Goal: Task Accomplishment & Management: Use online tool/utility

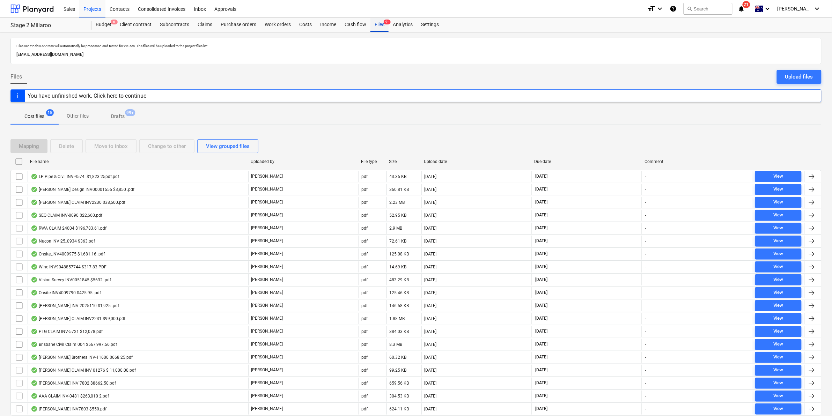
click at [387, 27] on div "Files 9+" at bounding box center [379, 25] width 18 height 14
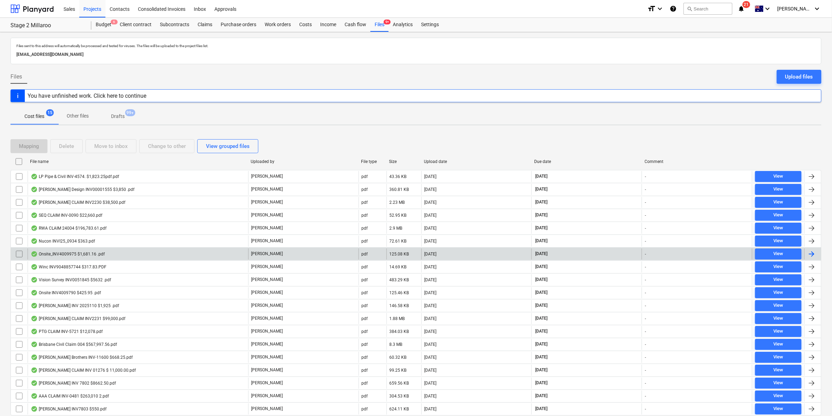
click at [51, 253] on div "Onsite_INV4009975 $1,681.16 .pdf" at bounding box center [68, 254] width 74 height 6
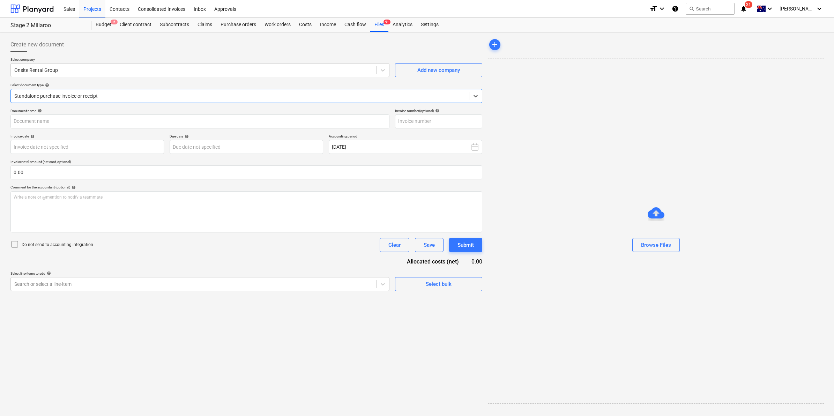
type input "4009975"
type input "[DATE]"
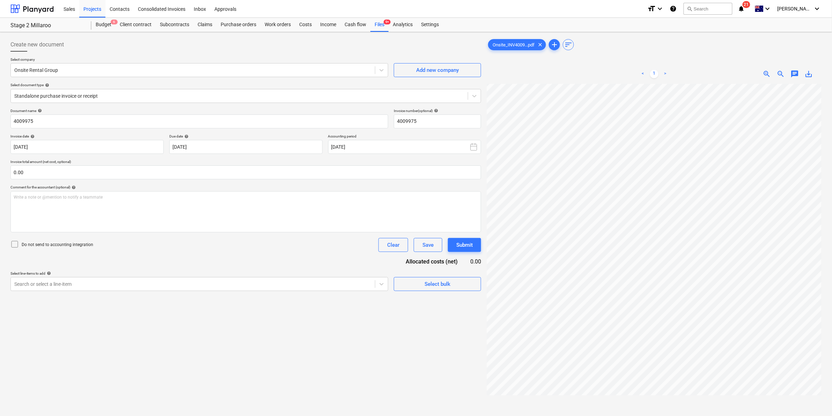
click at [832, 212] on html "Sales Projects Contacts Consolidated Invoices Inbox Approvals format_size keybo…" at bounding box center [416, 208] width 832 height 416
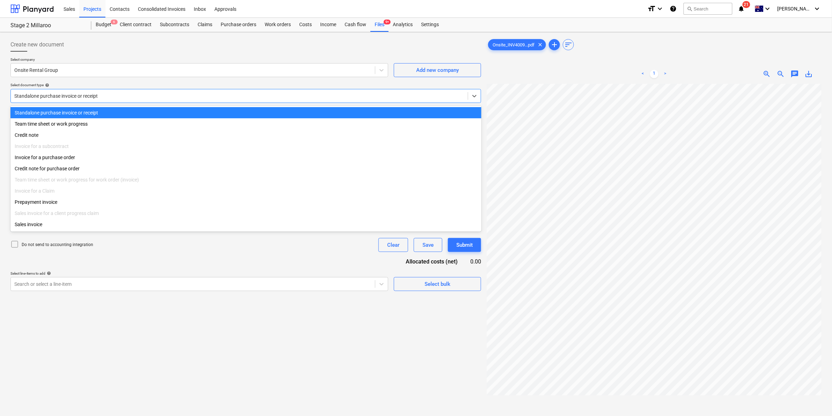
click at [229, 96] on div at bounding box center [239, 96] width 450 height 7
click at [53, 166] on div "Credit note for purchase order" at bounding box center [245, 168] width 471 height 11
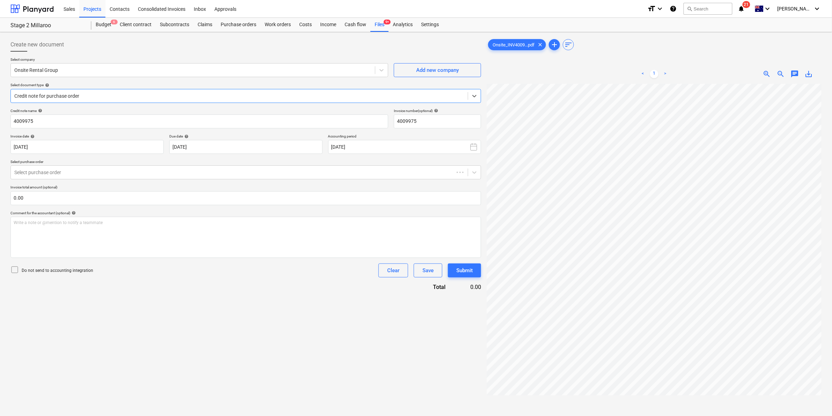
click at [97, 94] on div at bounding box center [239, 96] width 450 height 7
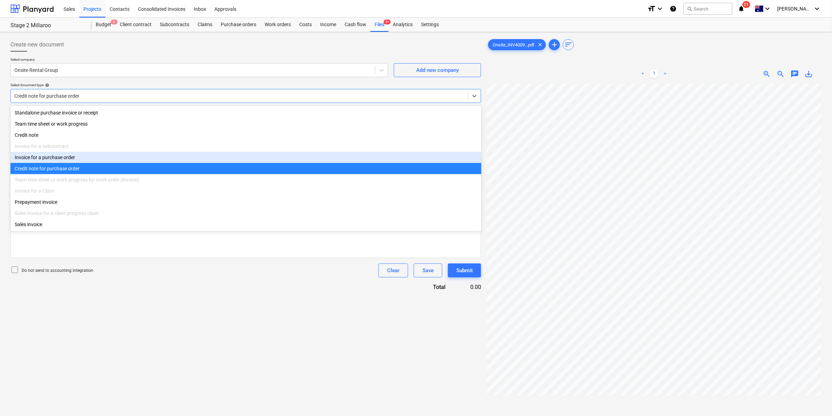
click at [63, 156] on div "Invoice for a purchase order" at bounding box center [245, 157] width 471 height 11
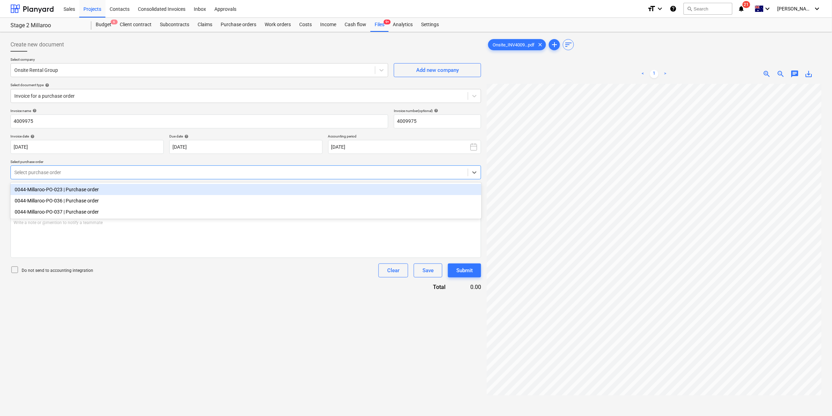
click at [79, 171] on div at bounding box center [239, 172] width 450 height 7
click at [69, 189] on div "0044-Millaroo-PO-023 | Purchase order" at bounding box center [245, 189] width 471 height 11
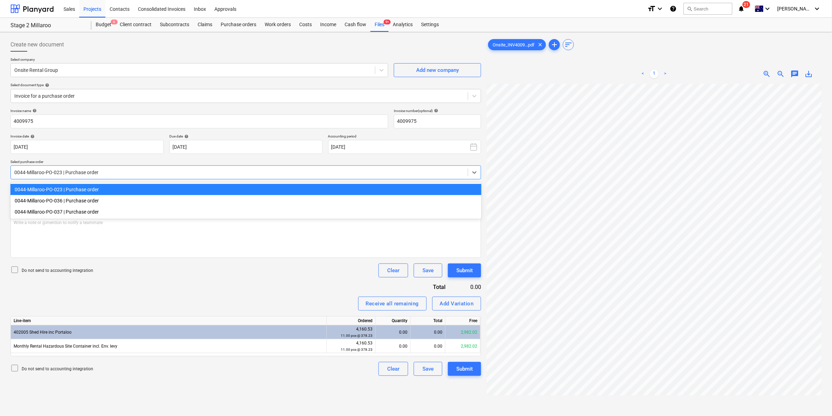
click at [74, 174] on div at bounding box center [239, 172] width 450 height 7
click at [59, 199] on div "0044-Millaroo-PO-036 | Purchase order" at bounding box center [245, 200] width 471 height 11
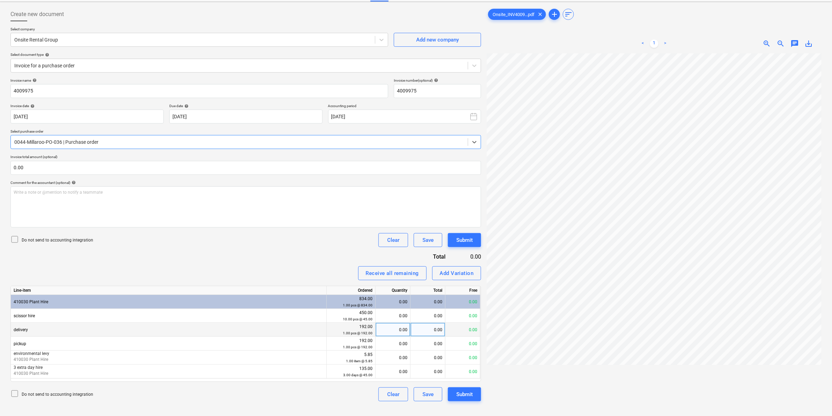
scroll to position [70, 0]
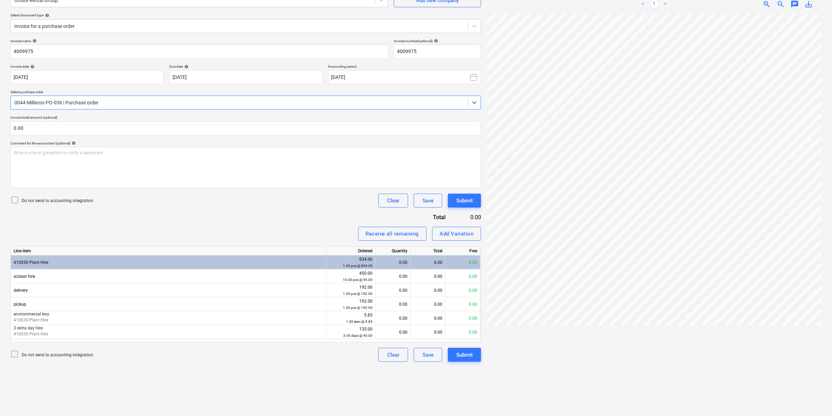
click at [91, 96] on div "0044-Millaroo-PO-036 | Purchase order" at bounding box center [245, 103] width 471 height 14
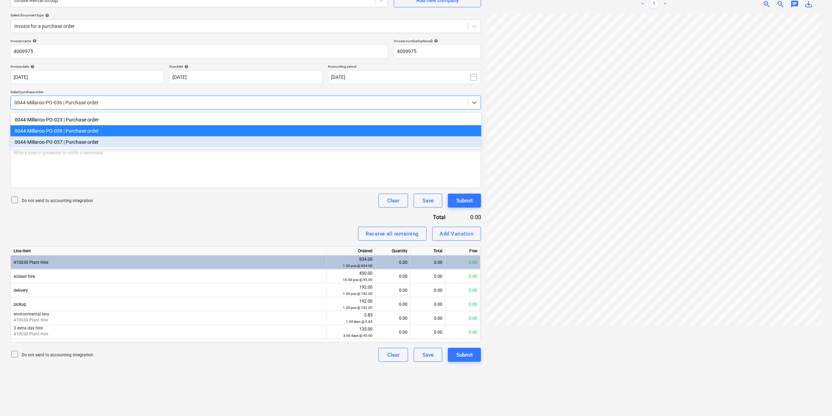
click at [80, 142] on div "0044-Millaroo-PO-037 | Purchase order" at bounding box center [245, 141] width 471 height 11
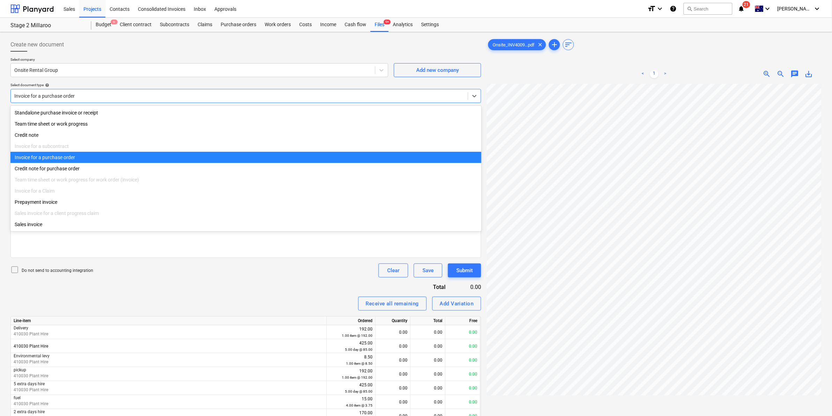
click at [91, 91] on div "Invoice for a purchase order" at bounding box center [239, 96] width 457 height 10
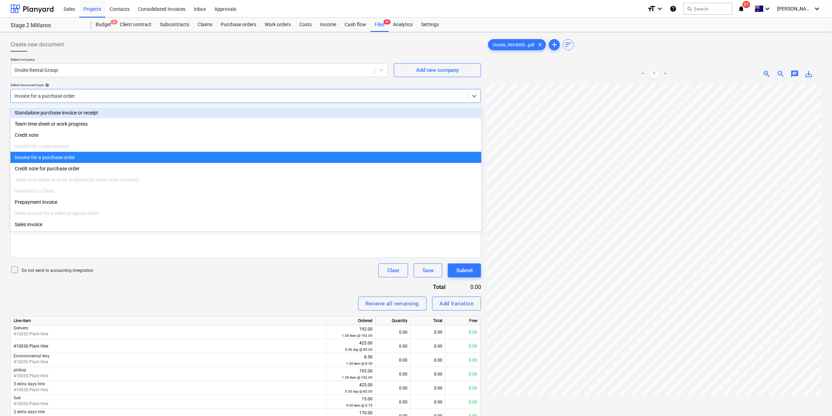
click at [58, 116] on div "Standalone purchase invoice or receipt" at bounding box center [245, 112] width 471 height 11
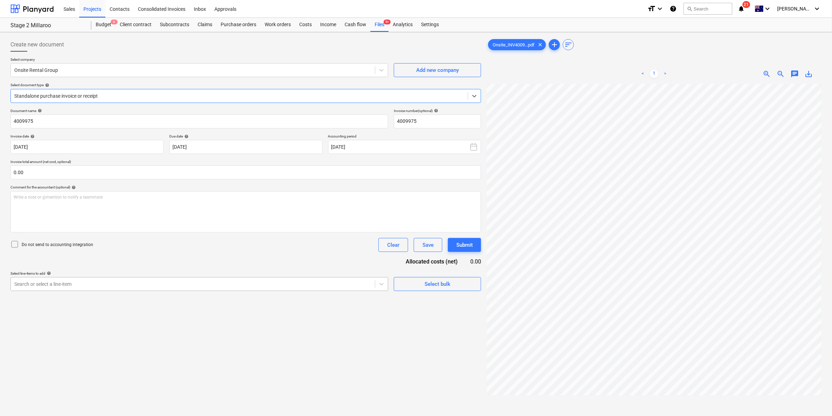
click at [76, 287] on div at bounding box center [192, 284] width 357 height 7
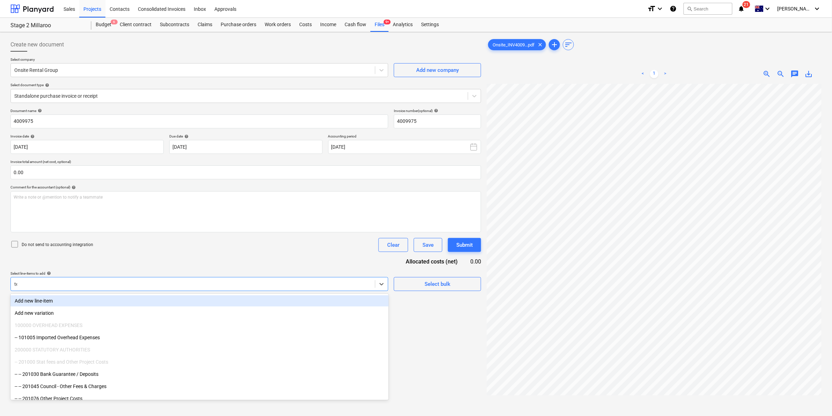
type input "temp"
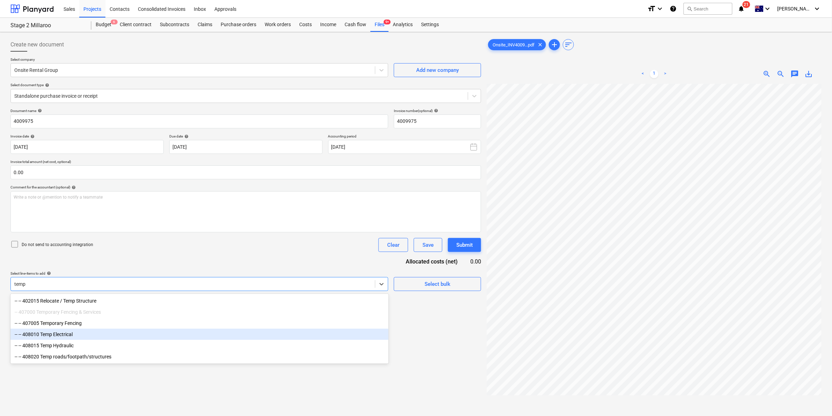
click at [49, 333] on div "-- -- 408010 Temp Electrical" at bounding box center [199, 334] width 378 height 11
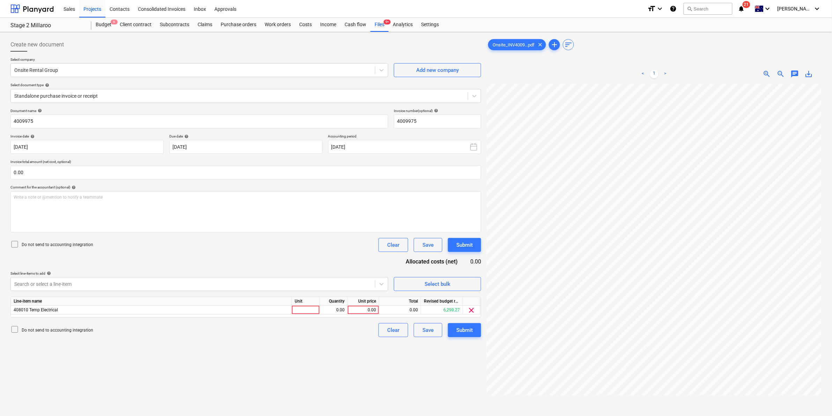
click at [173, 237] on div "Document name help 4009975 Invoice number (optional) help 4009975 Invoice date …" at bounding box center [245, 223] width 471 height 229
click at [313, 311] on div at bounding box center [306, 310] width 28 height 9
type input "item"
type input "1528.33"
click at [308, 268] on div "Document name help 4009975 Invoice number (optional) help 4009975 Invoice date …" at bounding box center [245, 223] width 471 height 229
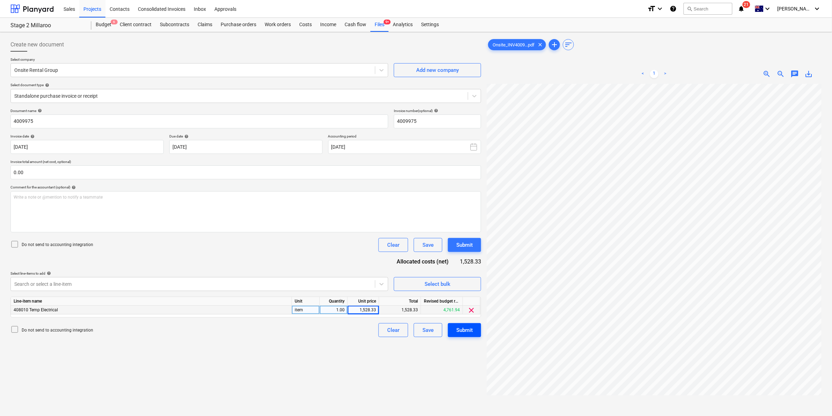
click at [462, 332] on div "Submit" at bounding box center [464, 330] width 16 height 9
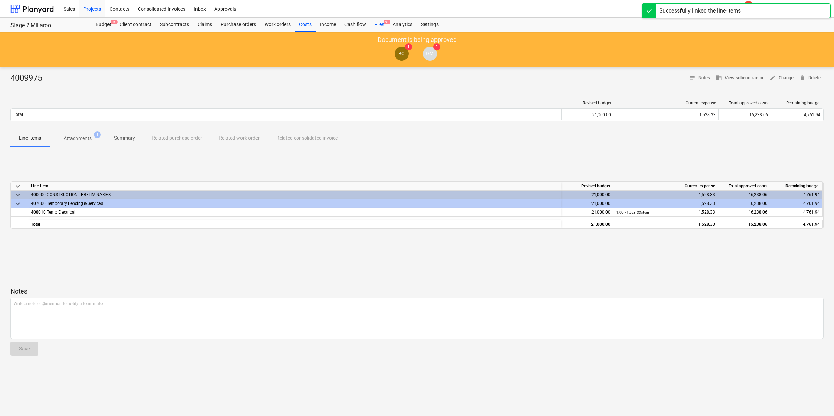
click at [377, 22] on div "Files 9+" at bounding box center [379, 25] width 18 height 14
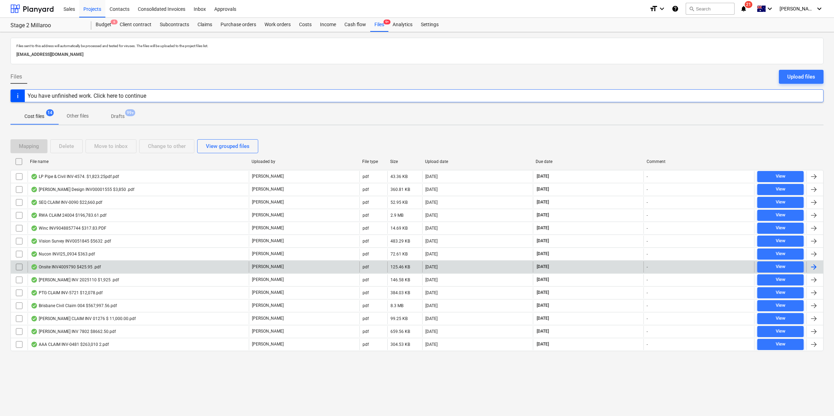
click at [105, 267] on div "Onsite INV4009790 $425.95 .pdf" at bounding box center [138, 266] width 221 height 11
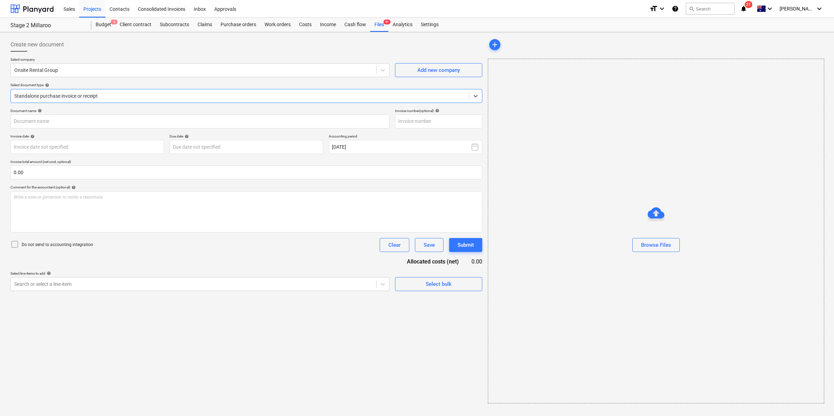
type input "4009790"
type input "[DATE]"
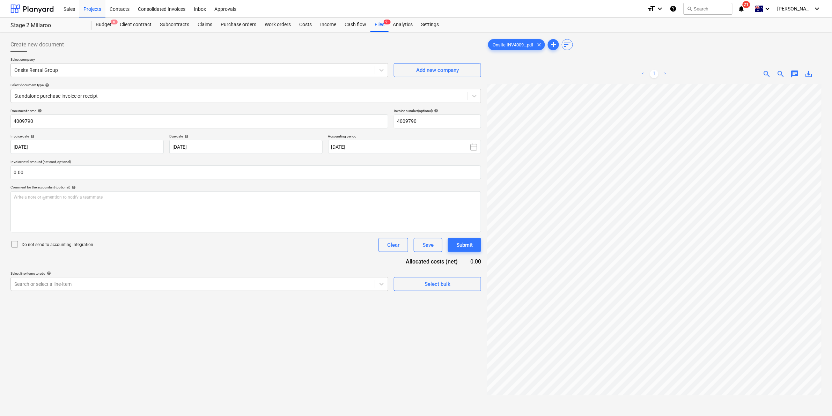
click at [475, 183] on div "Create new document Select company Onsite Rental Group Add new company Select d…" at bounding box center [416, 259] width 817 height 448
click at [217, 90] on div "Standalone purchase invoice or receipt" at bounding box center [245, 96] width 471 height 14
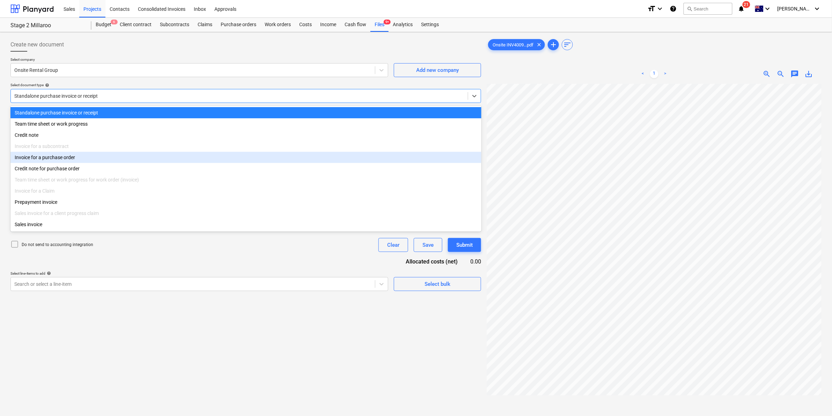
click at [43, 156] on div "Invoice for a purchase order" at bounding box center [245, 157] width 471 height 11
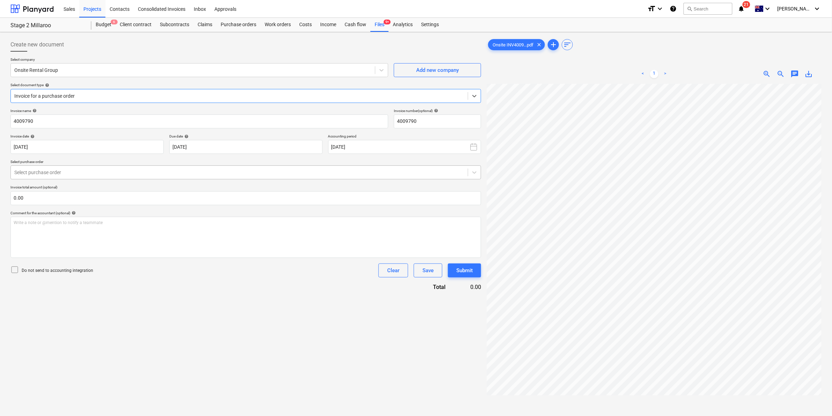
click at [58, 176] on div at bounding box center [239, 172] width 450 height 7
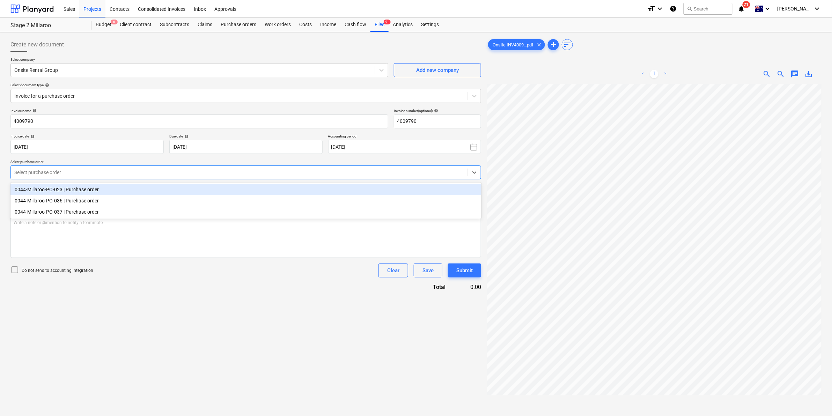
click at [72, 186] on div "0044-Millaroo-PO-023 | Purchase order" at bounding box center [245, 189] width 471 height 11
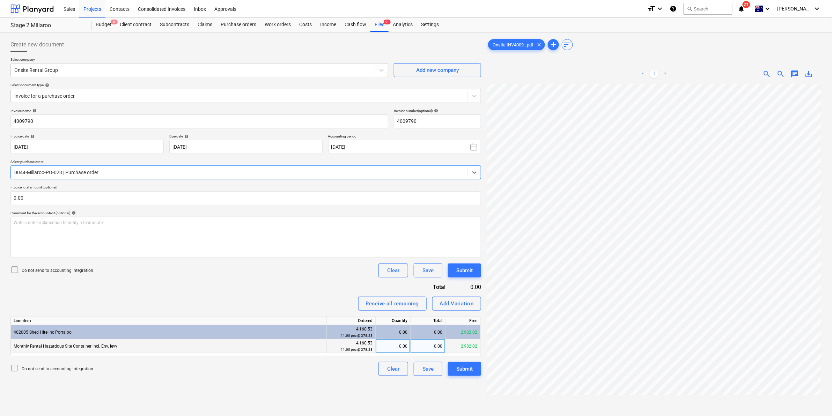
click at [420, 349] on div "0.00" at bounding box center [428, 346] width 35 height 14
type input "387.23"
click at [464, 368] on div "Submit" at bounding box center [464, 368] width 16 height 9
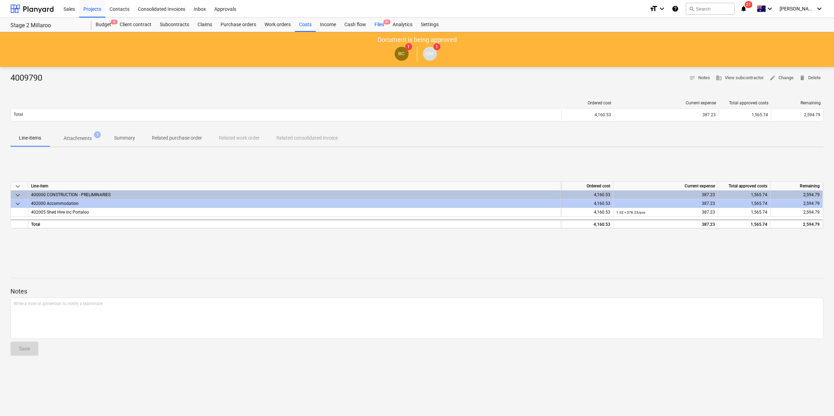
drag, startPoint x: 381, startPoint y: 25, endPoint x: 381, endPoint y: 30, distance: 4.5
click at [382, 25] on div "Files 9+" at bounding box center [379, 25] width 18 height 14
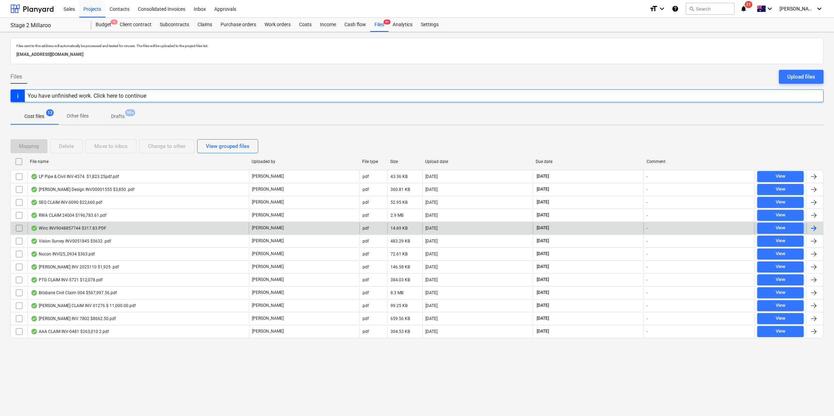
click at [87, 230] on div "Winc INV9048857744 $317.83.PDF" at bounding box center [69, 229] width 76 height 6
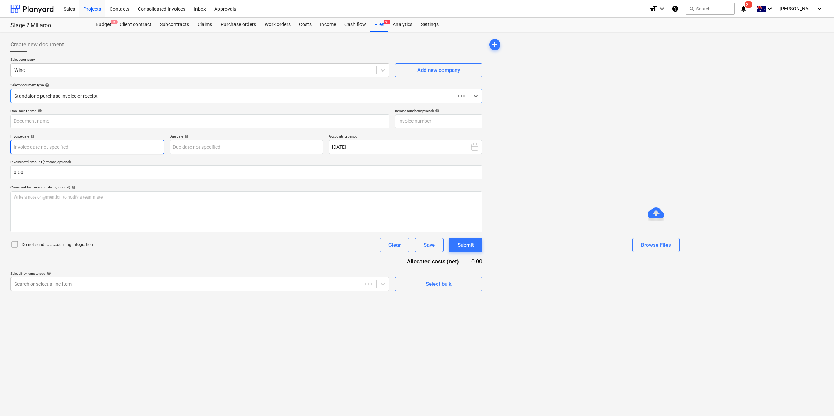
type input "9048857744"
type input "[DATE]"
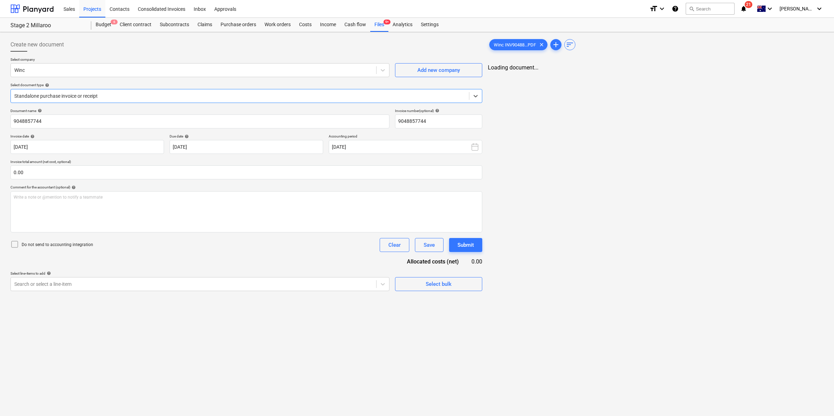
click at [132, 95] on div at bounding box center [239, 96] width 451 height 7
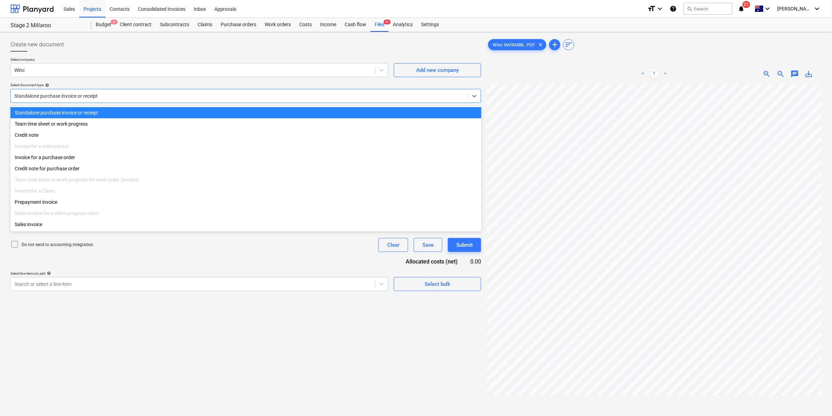
click at [106, 103] on div "Select company Winc Add new company Select document type help option Standalone…" at bounding box center [245, 82] width 471 height 51
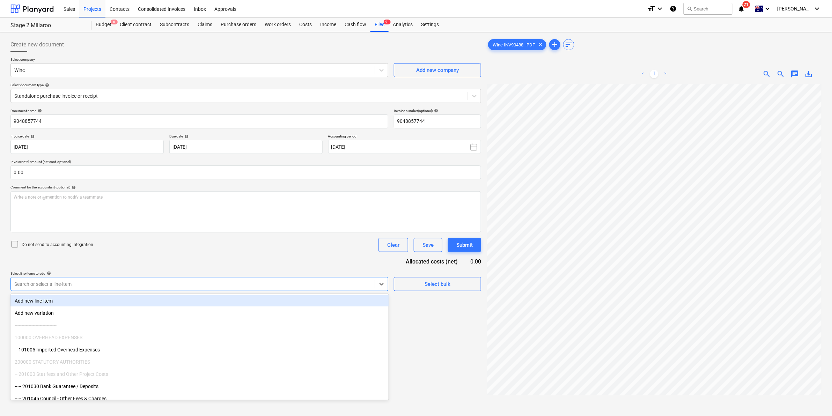
click at [88, 287] on div at bounding box center [192, 284] width 357 height 7
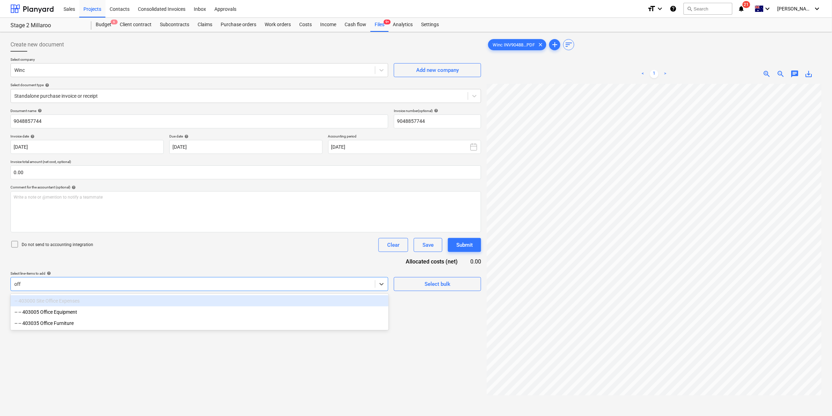
type input "offi"
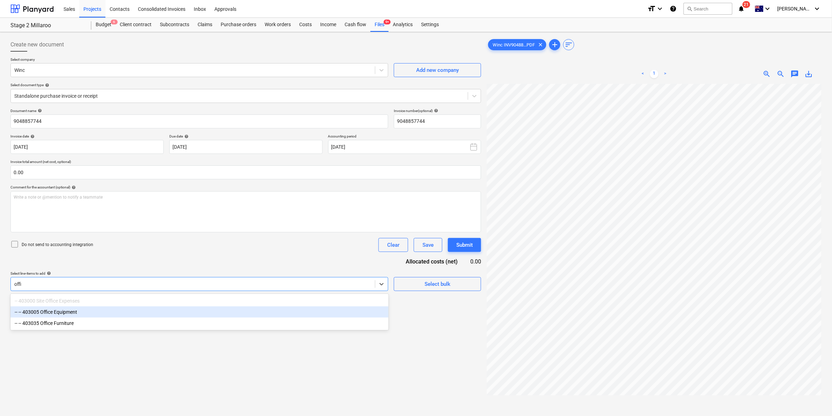
click at [58, 315] on div "-- -- 403005 Office Equipment" at bounding box center [199, 312] width 378 height 11
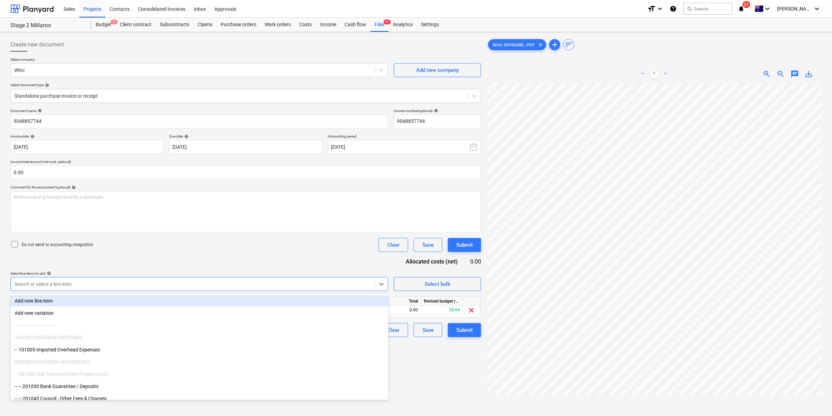
click at [198, 247] on div "Do not send to accounting integration Clear Save Submit" at bounding box center [245, 245] width 471 height 14
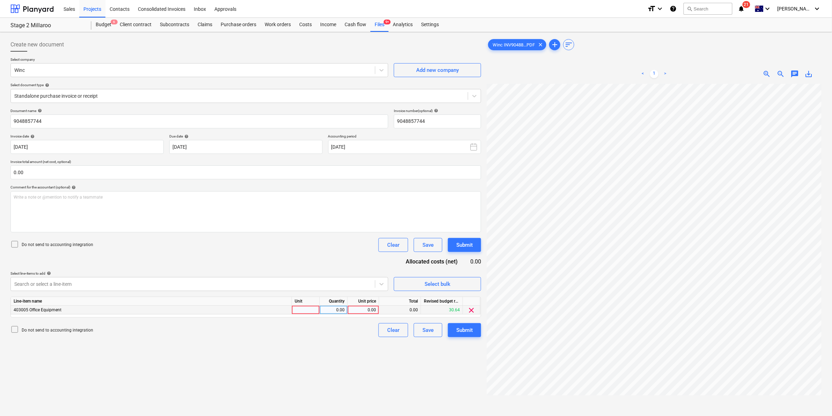
click at [311, 307] on div at bounding box center [306, 310] width 28 height 9
type input "item"
type input "288.94"
click at [460, 331] on div "Submit" at bounding box center [464, 330] width 16 height 9
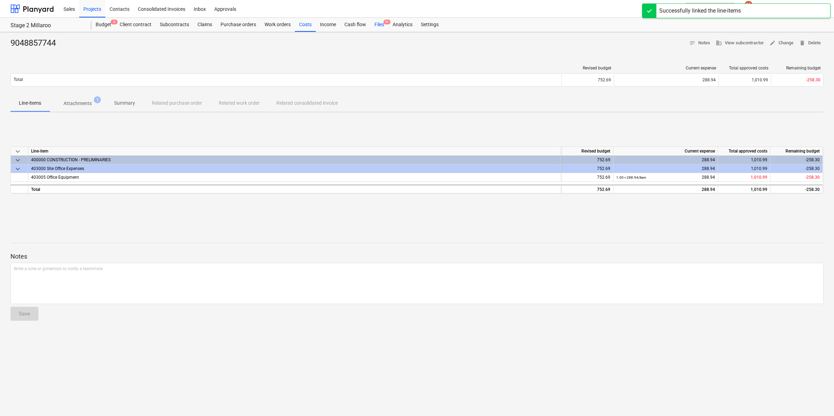
click at [378, 23] on div "Files 9+" at bounding box center [379, 25] width 18 height 14
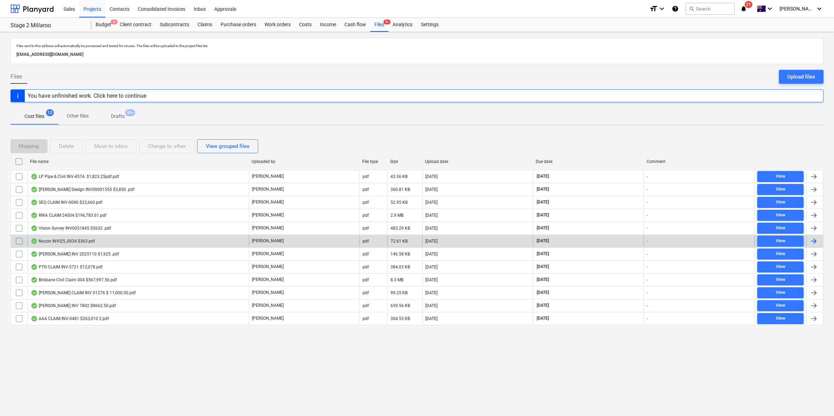
click at [72, 243] on div "Nucon INVI25_0934 $363.pdf" at bounding box center [63, 241] width 64 height 6
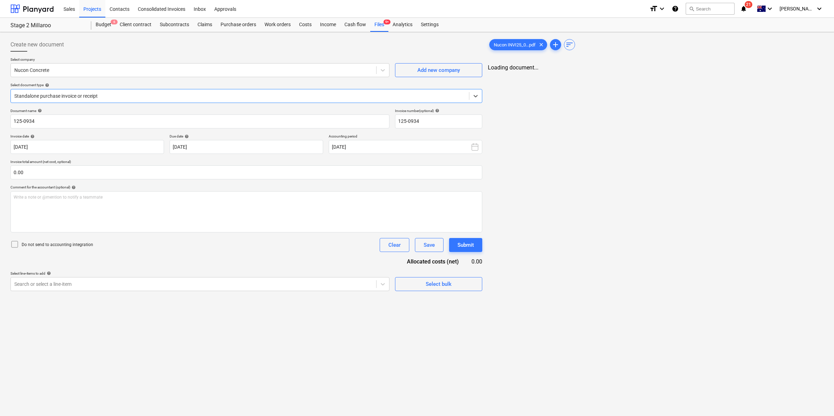
type input "125-0934"
type input "[DATE]"
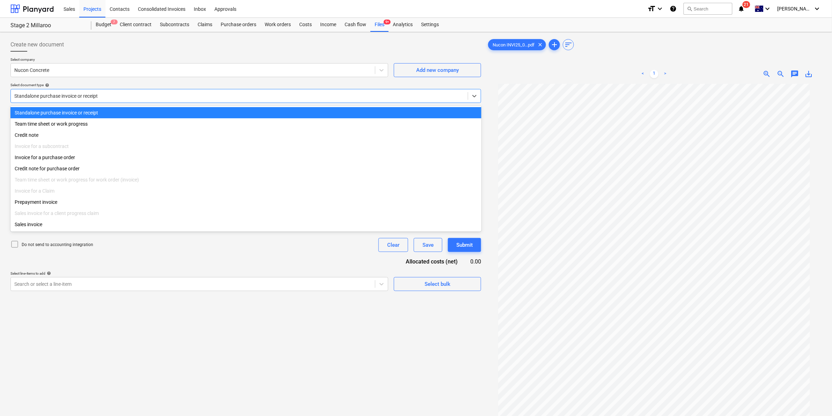
click at [457, 95] on div at bounding box center [239, 96] width 450 height 7
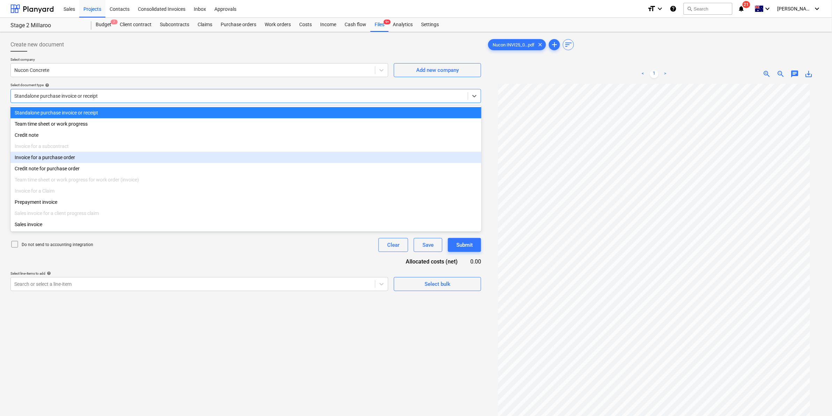
click at [72, 162] on div "Invoice for a purchase order" at bounding box center [245, 157] width 471 height 11
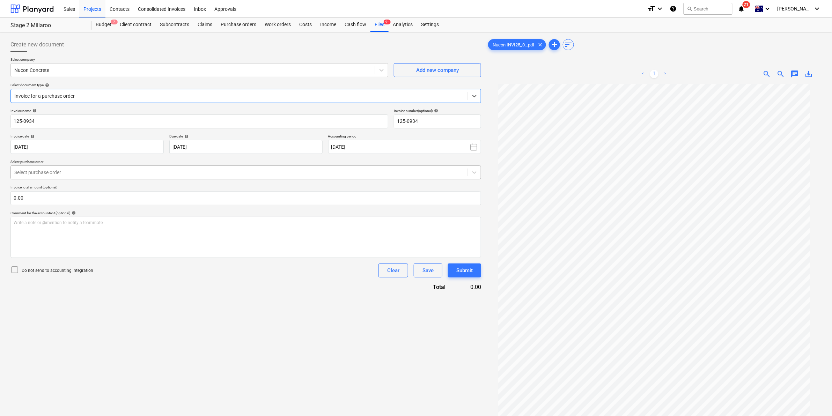
click at [116, 175] on div at bounding box center [239, 172] width 450 height 7
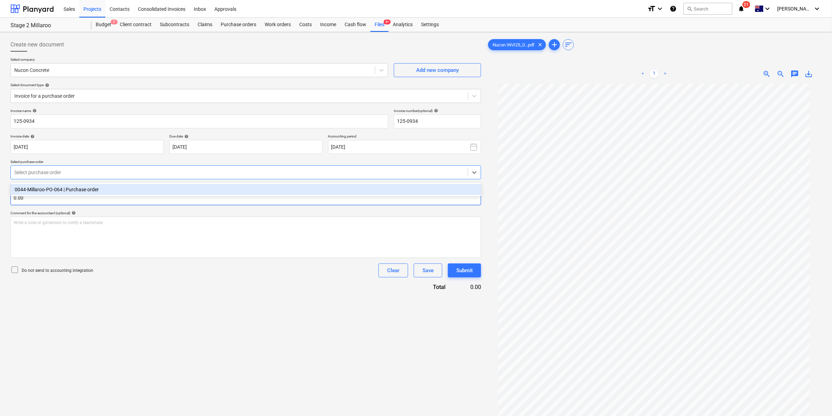
click at [89, 191] on div "0044-Millaroo-PO-064 | Purchase order" at bounding box center [245, 189] width 471 height 11
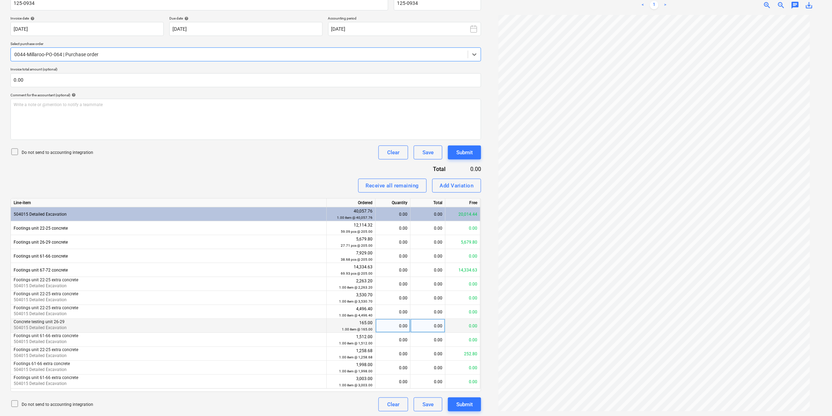
scroll to position [119, 0]
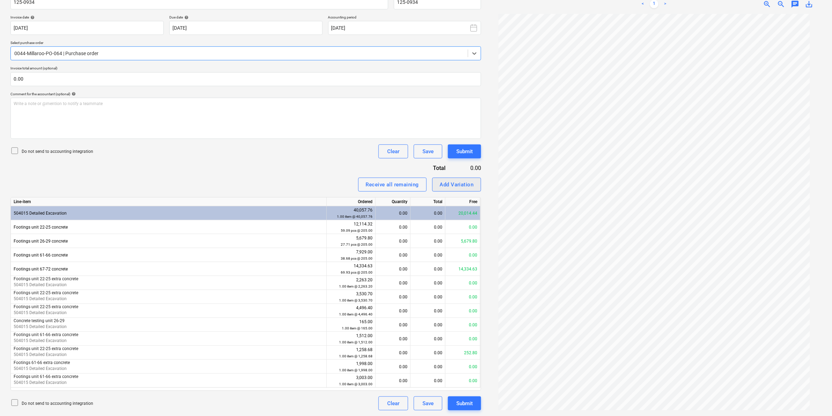
click at [454, 185] on div "Add Variation" at bounding box center [457, 184] width 34 height 9
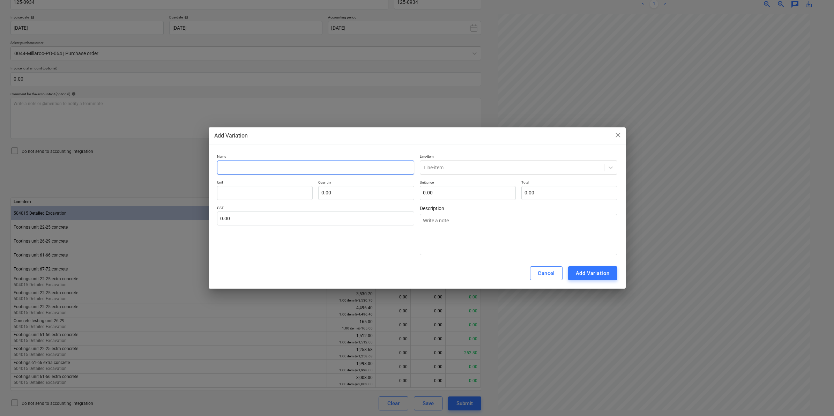
click at [273, 171] on input "text" at bounding box center [316, 168] width 198 height 14
type textarea "x"
type input "C"
type textarea "x"
type input "Co"
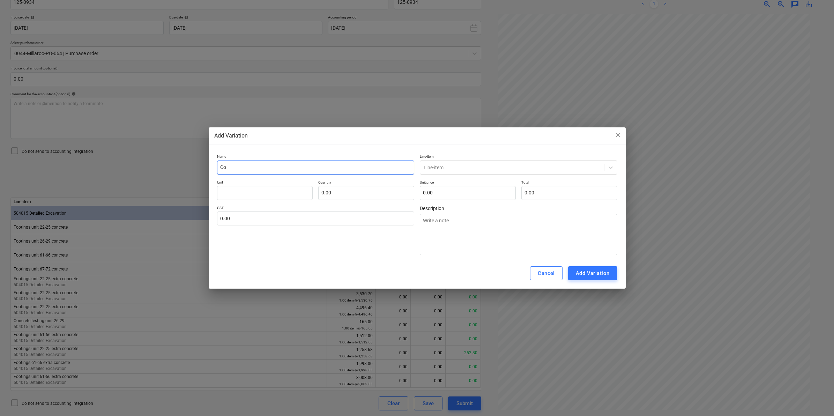
type textarea "x"
type input "Con"
type textarea "x"
type input "Conc"
type textarea "x"
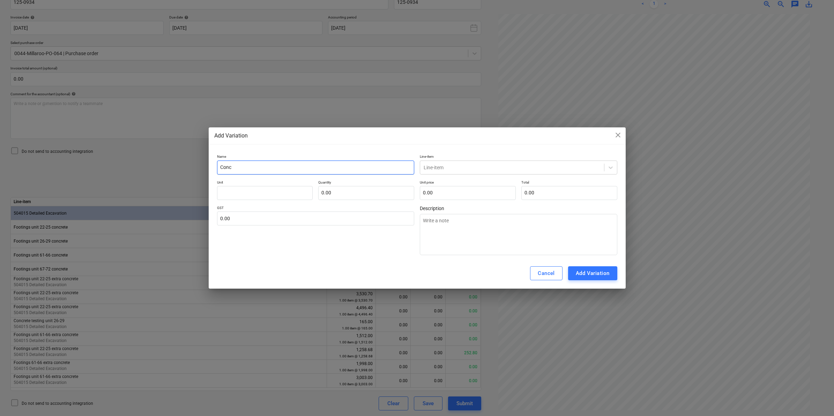
type input "Concr"
type textarea "x"
type input "Concre"
type textarea "x"
type input "Concret"
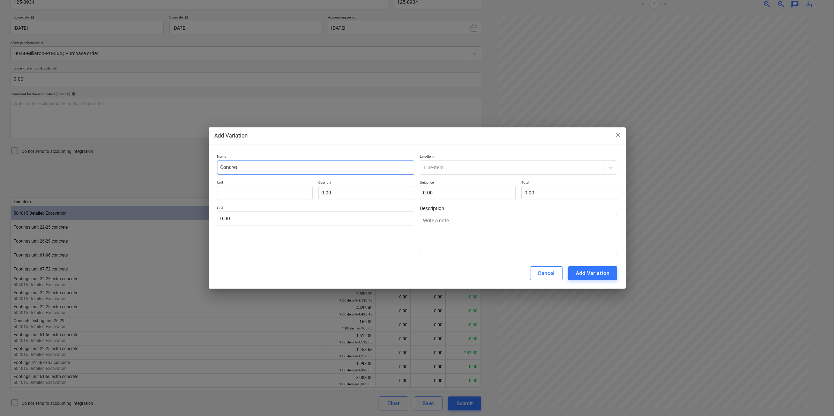
type textarea "x"
type input "Concrete"
type textarea "x"
type input "Concrete"
type textarea "x"
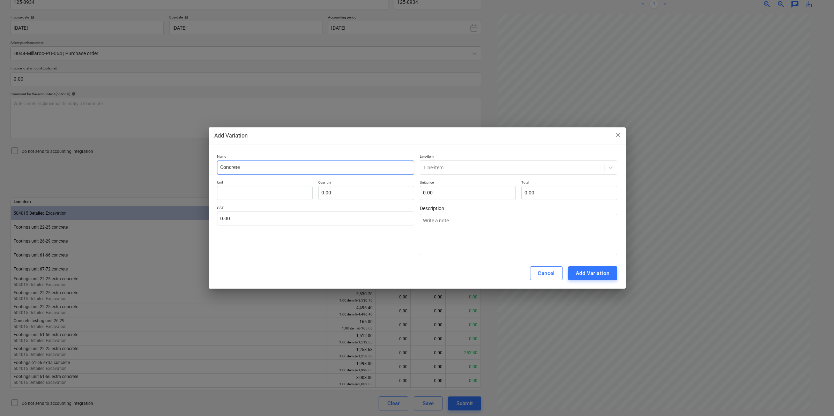
type input "Concrete t"
type textarea "x"
type input "Concrete te"
type textarea "x"
type input "Concrete tes"
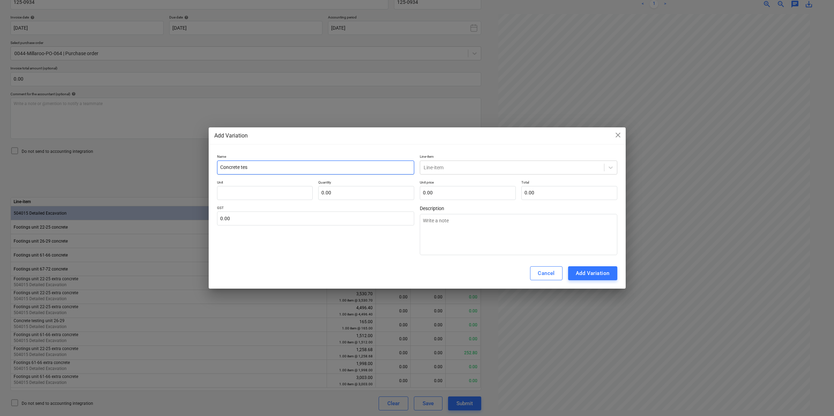
type textarea "x"
type input "Concrete test"
type textarea "x"
type input "Concrete testi"
type textarea "x"
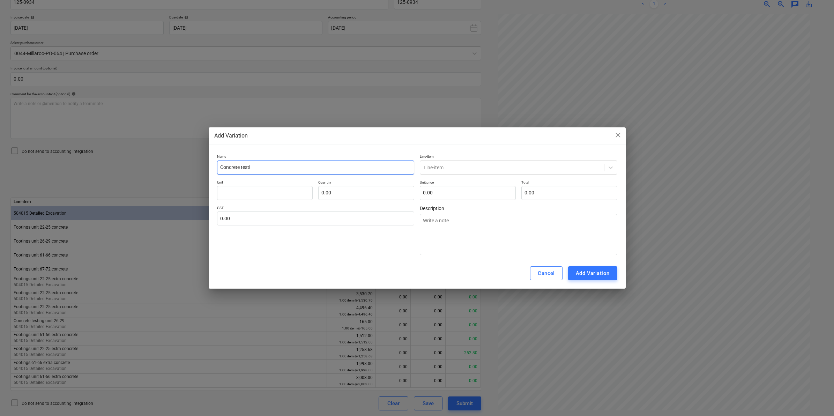
type input "Concrete testin"
type textarea "x"
type input "Concrete testing"
type textarea "x"
type input "Concrete testing"
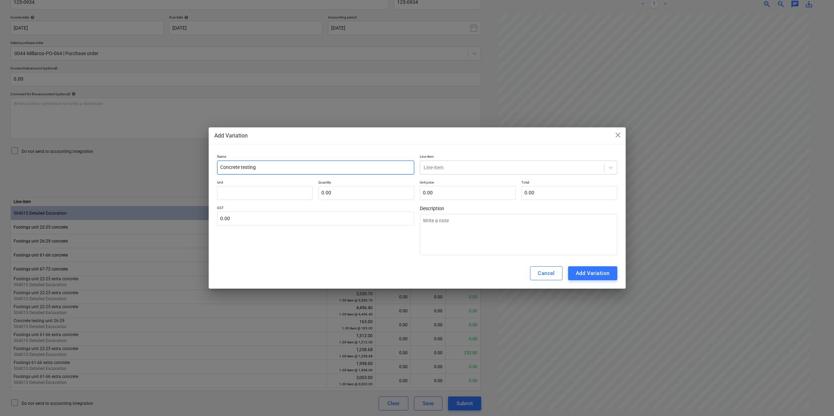
type textarea "x"
type input "Concrete testing 6"
type textarea "x"
type input "Concrete testing 61"
type textarea "x"
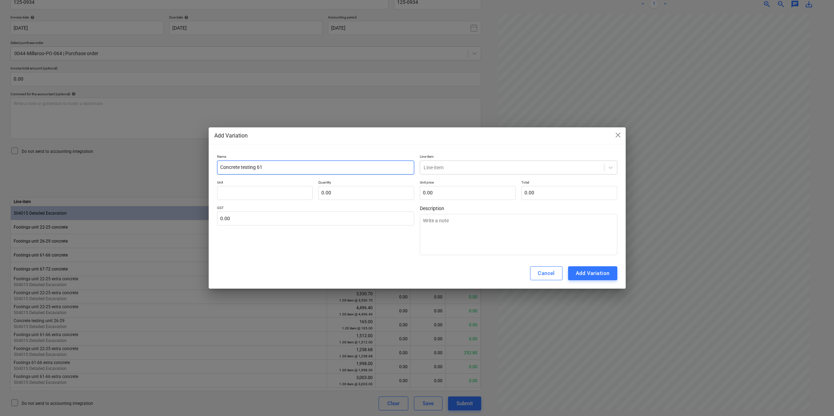
type input "Concrete testing 61-"
type textarea "x"
type input "Concrete testing 61-6"
type textarea "x"
type input "Concrete testing 61-66"
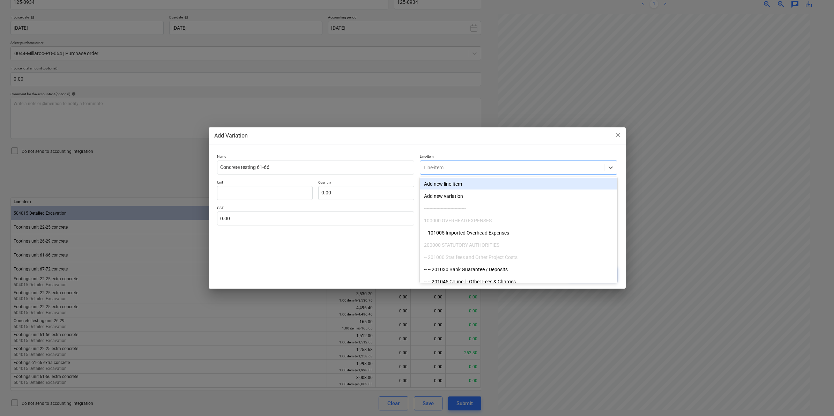
click at [519, 170] on div at bounding box center [512, 167] width 177 height 7
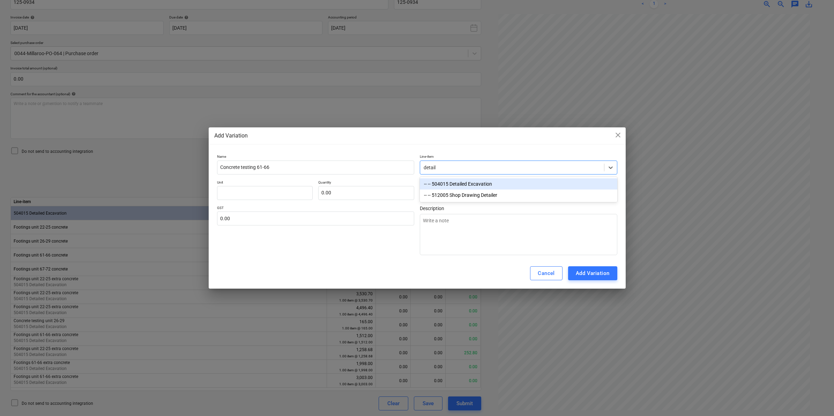
type input "detaile"
click at [461, 182] on div "-- -- 504015 Detailed Excavation" at bounding box center [519, 183] width 198 height 11
type textarea "x"
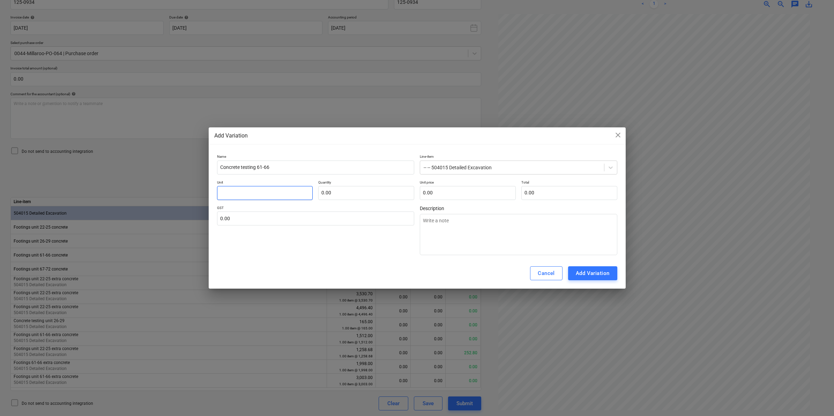
click at [237, 187] on input "text" at bounding box center [265, 193] width 96 height 14
type textarea "x"
type input "i"
type textarea "x"
type input "it"
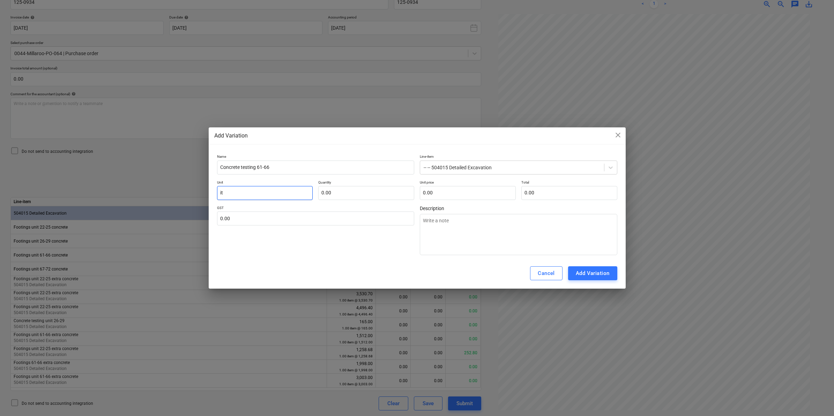
type textarea "x"
type input "item"
type textarea "x"
type input "item"
type textarea "x"
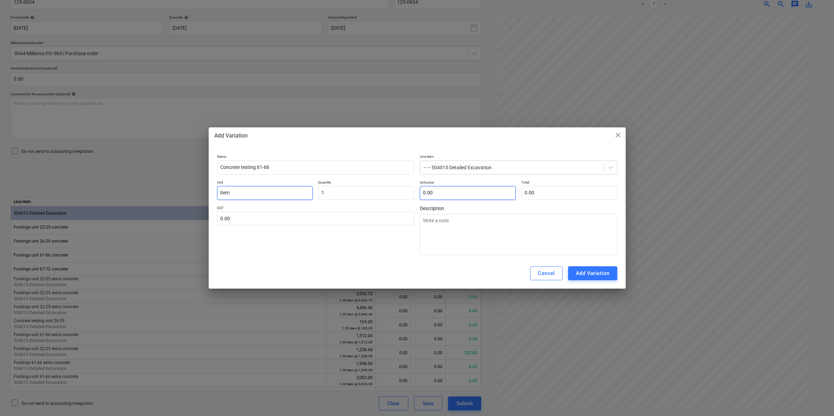
type input "1.00"
type textarea "x"
type input "3"
type input "3.00"
type textarea "x"
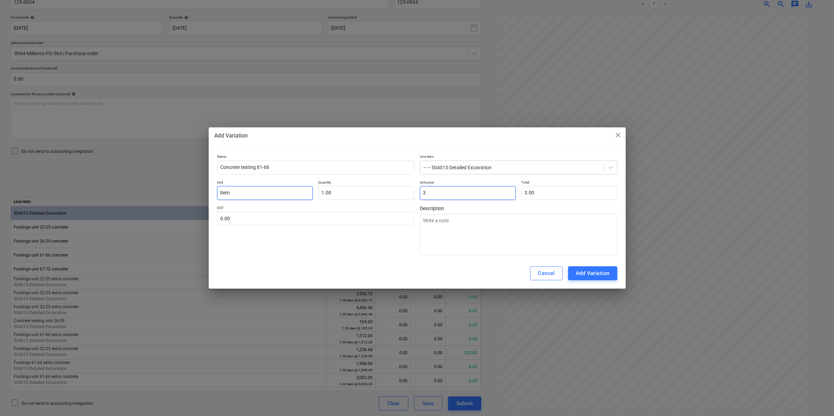
type input "33"
type input "33.00"
type textarea "x"
type input "330"
type input "330.00"
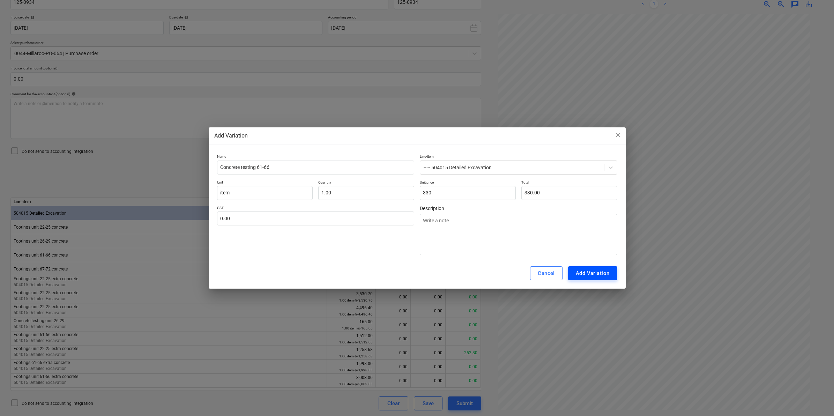
type input "330.00"
click at [603, 276] on div "Add Variation" at bounding box center [593, 273] width 34 height 9
type textarea "x"
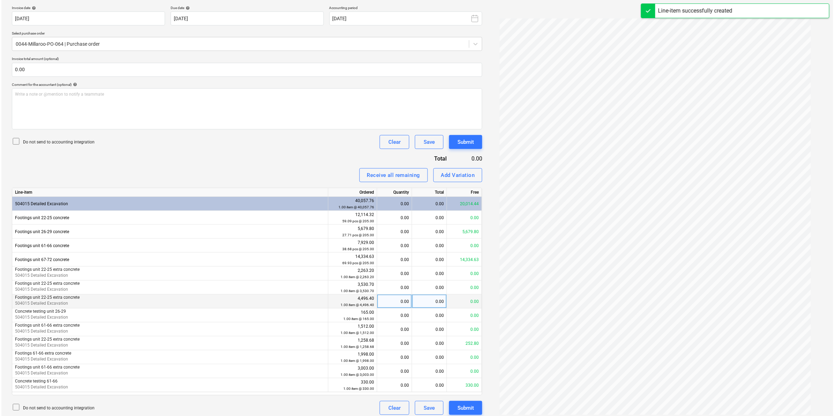
scroll to position [133, 0]
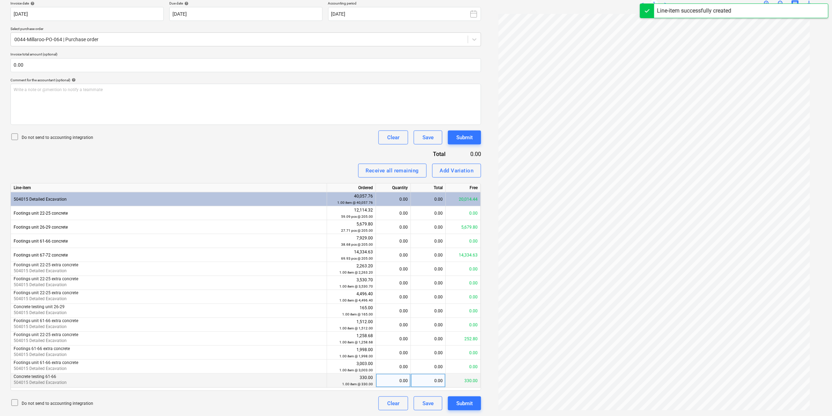
click at [388, 383] on div "0.00" at bounding box center [393, 381] width 29 height 14
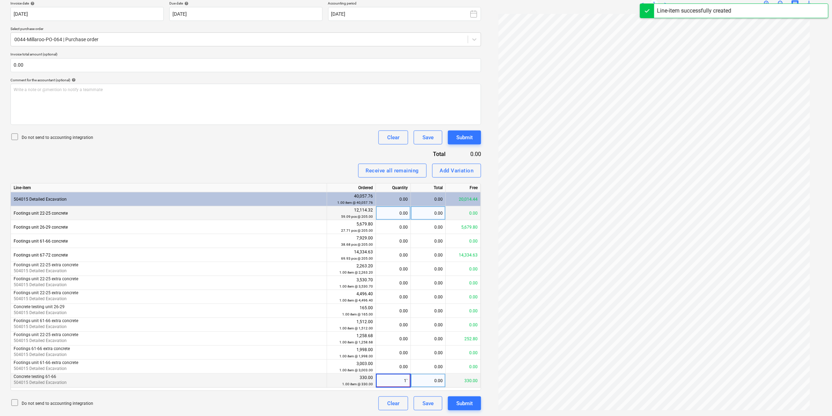
type input "1"
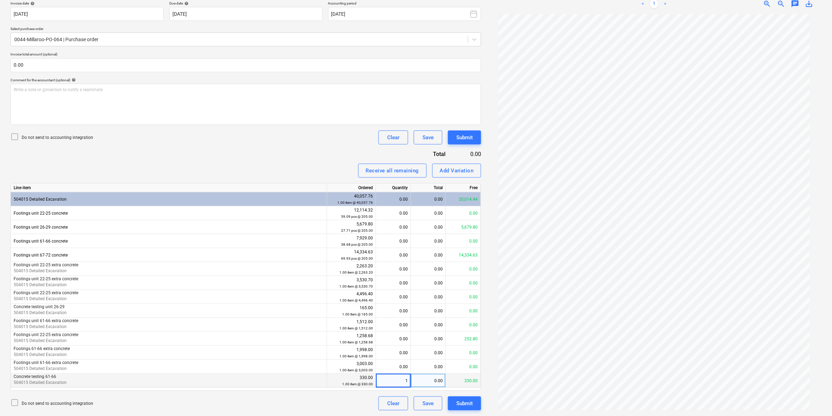
click at [330, 146] on div "Invoice name help 125-0934 Invoice number (optional) help 125-0934 Invoice date…" at bounding box center [245, 193] width 471 height 435
click at [467, 402] on div "Submit" at bounding box center [464, 403] width 16 height 9
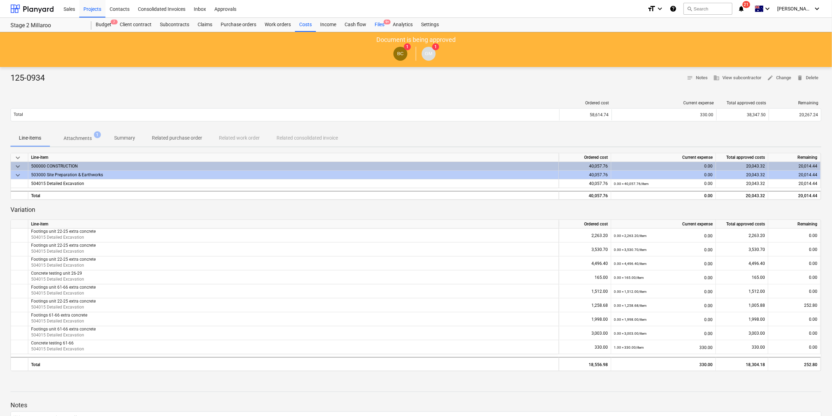
click at [381, 22] on div "Files 9+" at bounding box center [379, 25] width 18 height 14
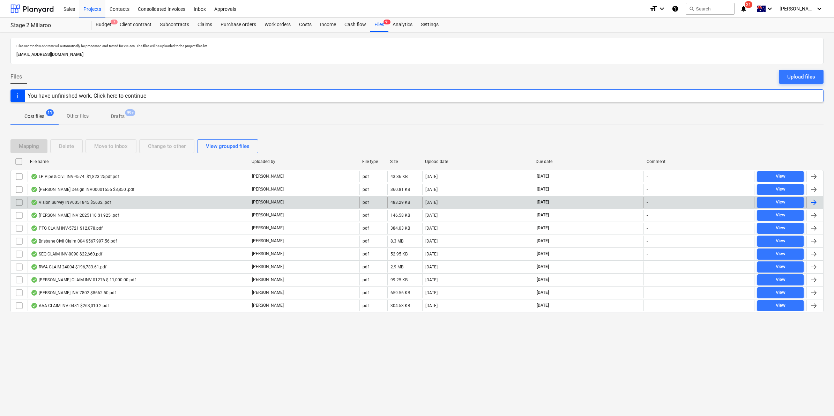
click at [98, 202] on div "Vision Survey INV0051845 $5632 .pdf" at bounding box center [71, 203] width 80 height 6
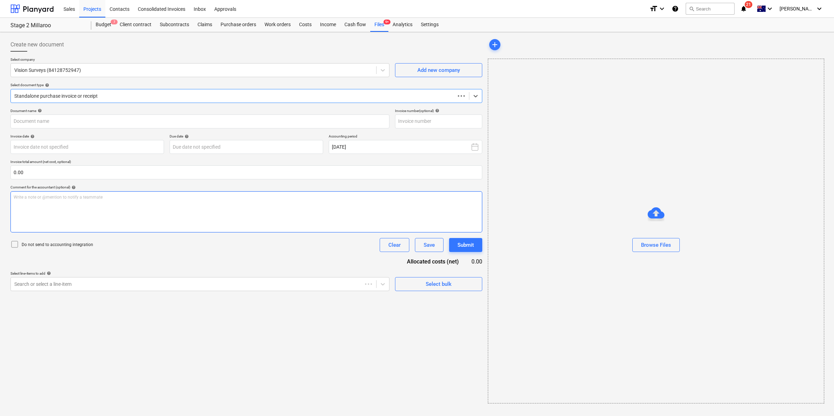
type input "0051845"
type input "[DATE]"
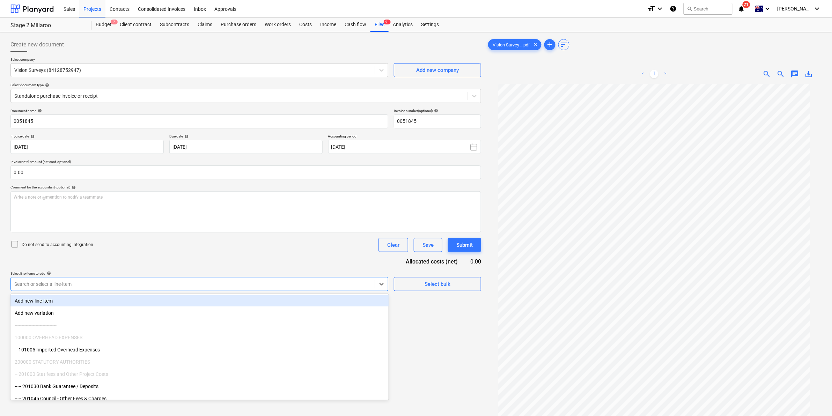
click at [55, 288] on div "Search or select a line-item" at bounding box center [193, 284] width 364 height 10
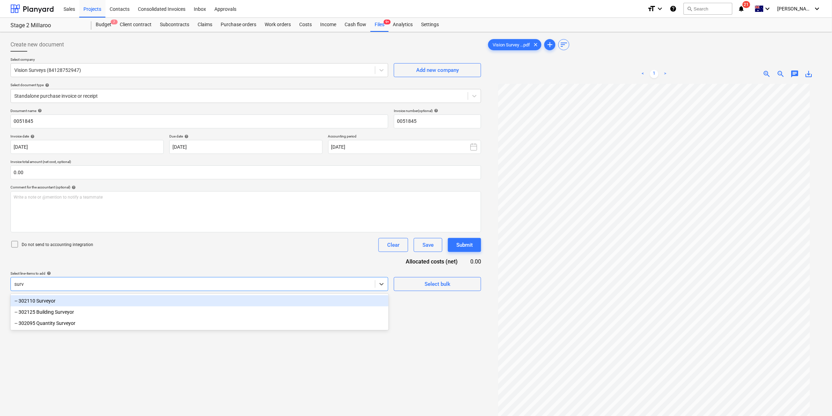
type input "[PERSON_NAME]"
click at [53, 300] on div "-- 302110 Surveyor" at bounding box center [199, 300] width 378 height 11
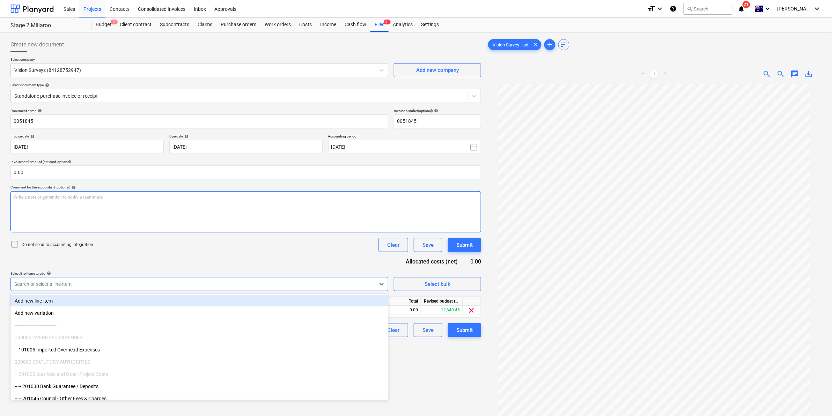
click at [231, 233] on div "Write a note or @mention to notify a teammate [PERSON_NAME]" at bounding box center [245, 211] width 471 height 41
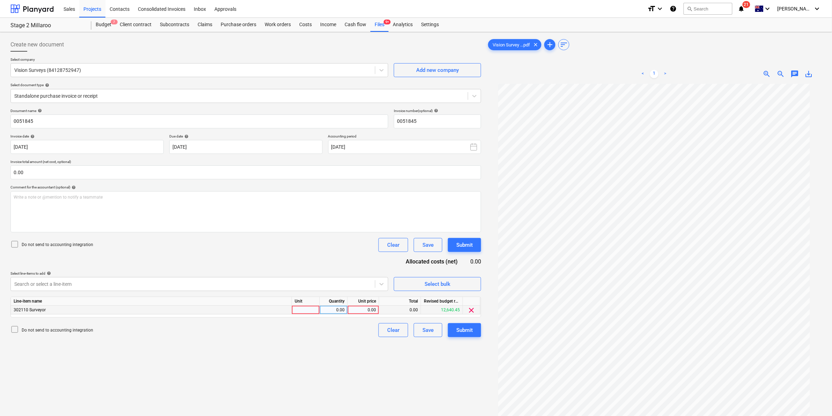
click at [302, 312] on div at bounding box center [306, 310] width 28 height 9
type input "item"
type input "5120"
click at [267, 239] on div "Do not send to accounting integration Clear Save Submit" at bounding box center [245, 245] width 471 height 14
click at [459, 328] on div "Submit" at bounding box center [464, 330] width 16 height 9
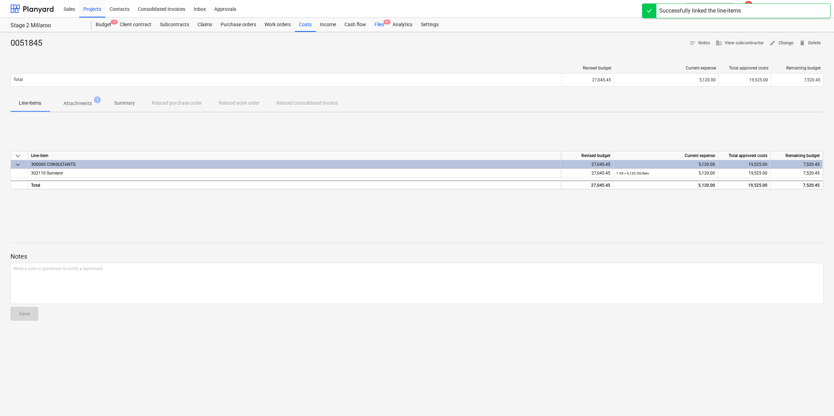
click at [379, 27] on div "Files 9+" at bounding box center [379, 25] width 18 height 14
